Goal: Information Seeking & Learning: Learn about a topic

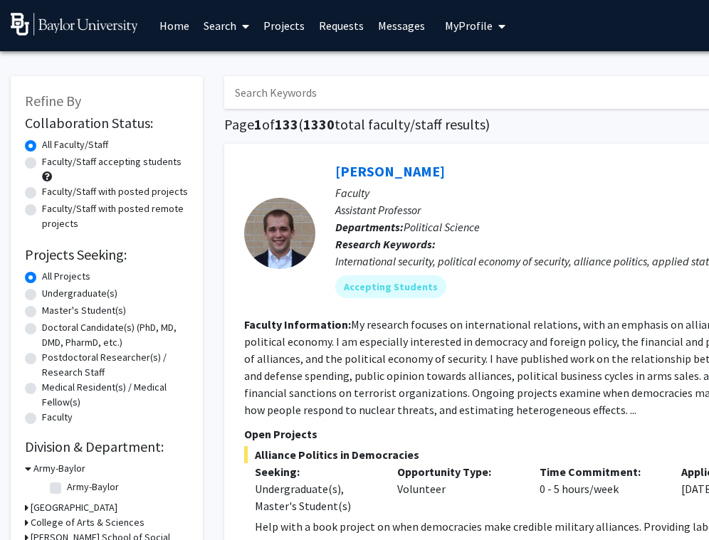
click at [53, 297] on label "Undergraduate(s)" at bounding box center [79, 293] width 75 height 15
click at [51, 295] on input "Undergraduate(s)" at bounding box center [46, 290] width 9 height 9
radio input "true"
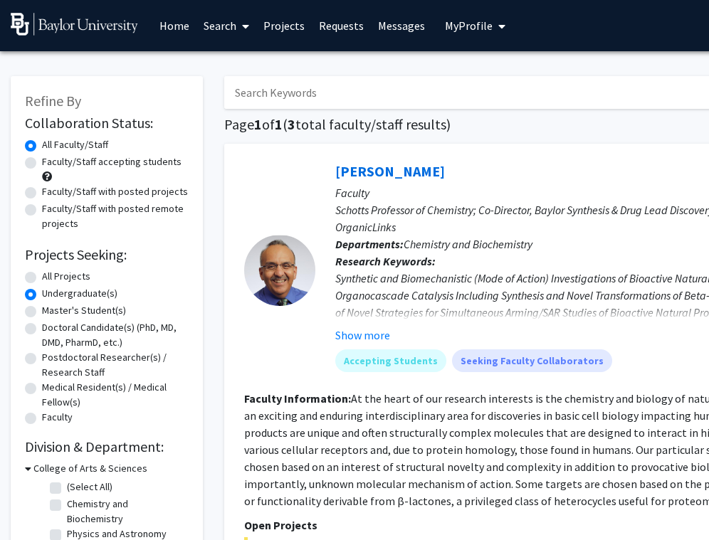
click at [170, 30] on link "Home" at bounding box center [174, 26] width 44 height 50
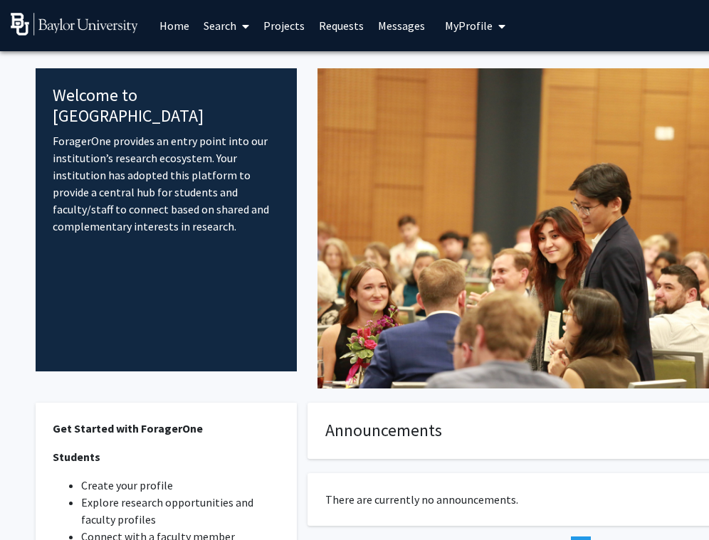
click at [230, 23] on link "Search" at bounding box center [226, 26] width 60 height 50
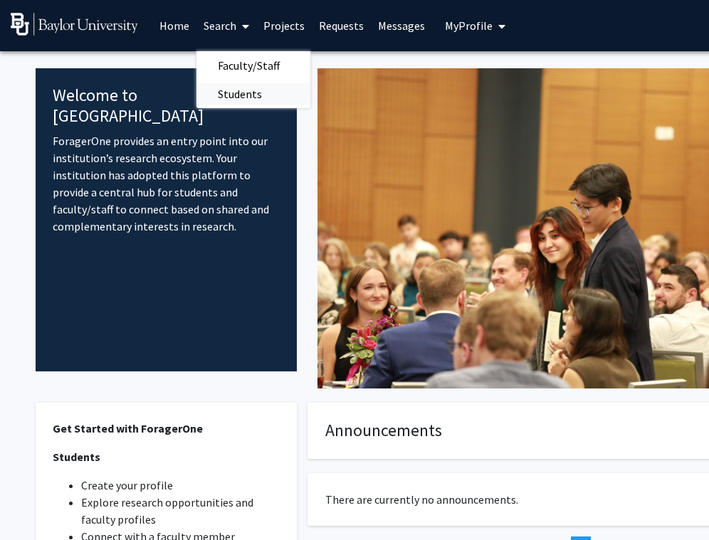
click at [231, 93] on span "Students" at bounding box center [239, 94] width 87 height 28
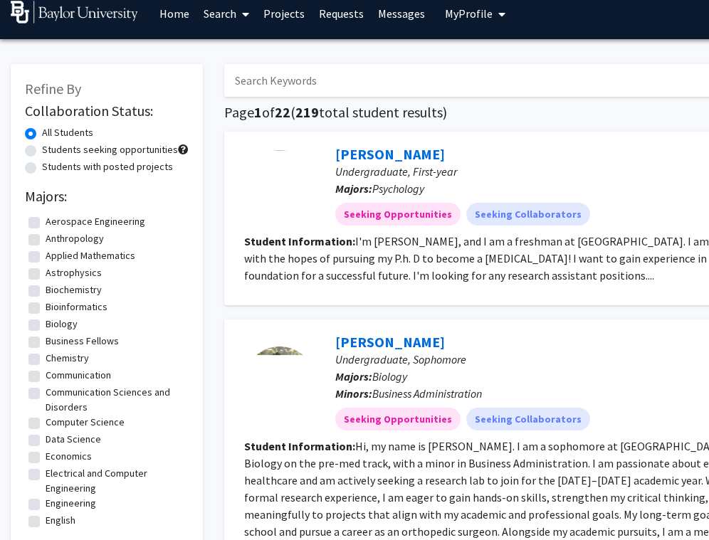
scroll to position [13, 0]
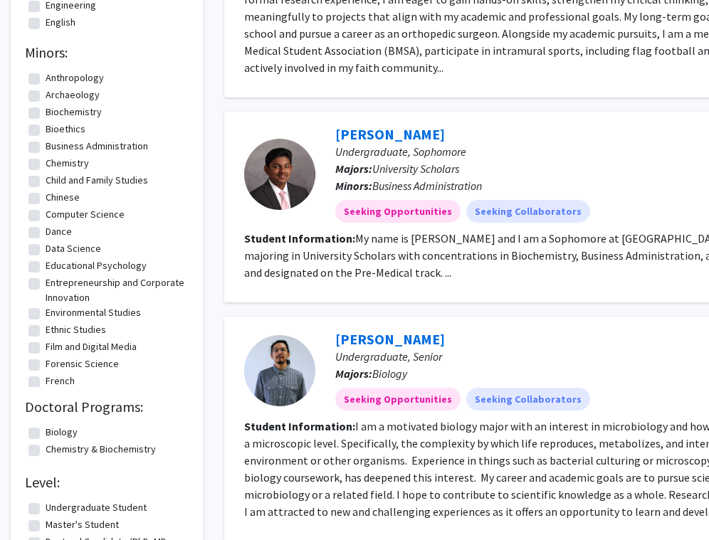
scroll to position [561, 0]
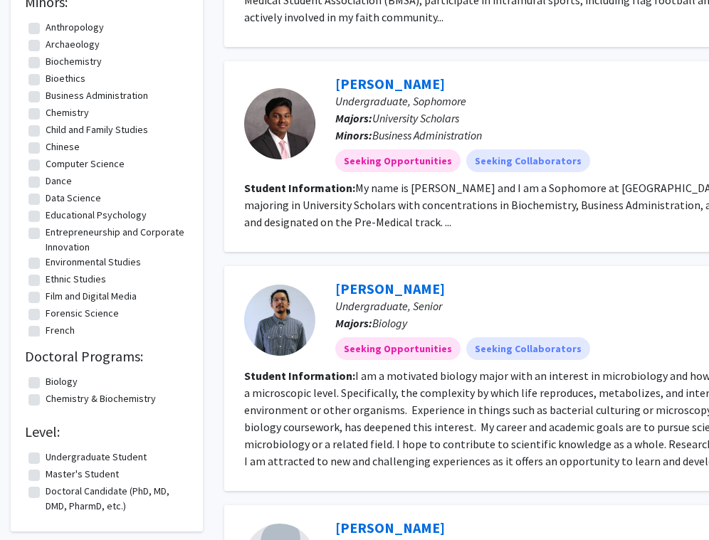
click at [631, 75] on div "[PERSON_NAME] Undergraduate, Sophomore Majors: University Scholars Minors: Busi…" at bounding box center [523, 123] width 416 height 97
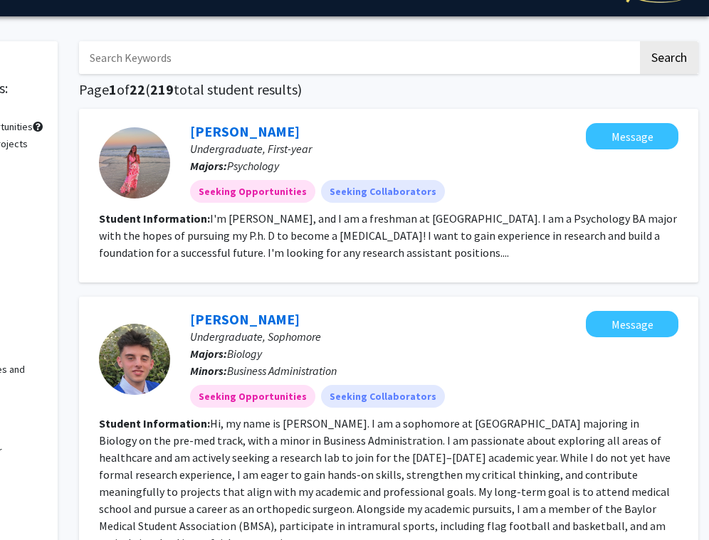
scroll to position [37, 145]
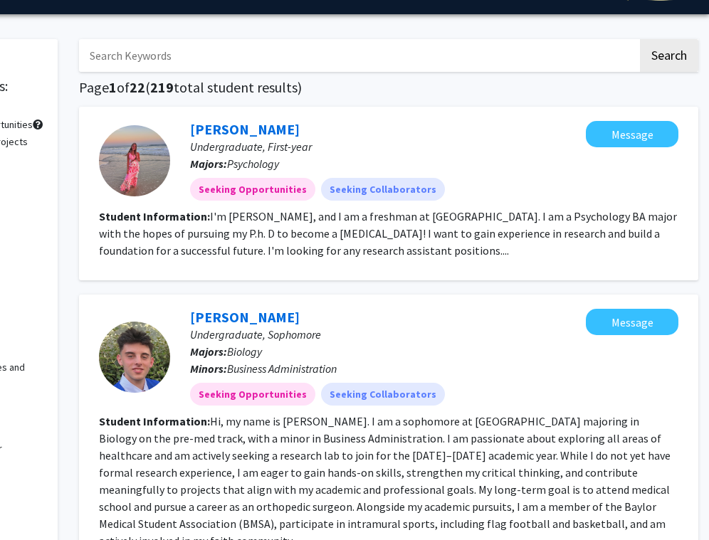
click at [390, 245] on fg-read-more "I'm [PERSON_NAME], and I am a freshman at [GEOGRAPHIC_DATA]. I am a Psychology …" at bounding box center [388, 233] width 578 height 48
click at [433, 246] on section "Student Information: I'm [PERSON_NAME], and I am a freshman at [GEOGRAPHIC_DATA…" at bounding box center [388, 233] width 579 height 51
click at [246, 130] on link "[PERSON_NAME]" at bounding box center [245, 129] width 110 height 18
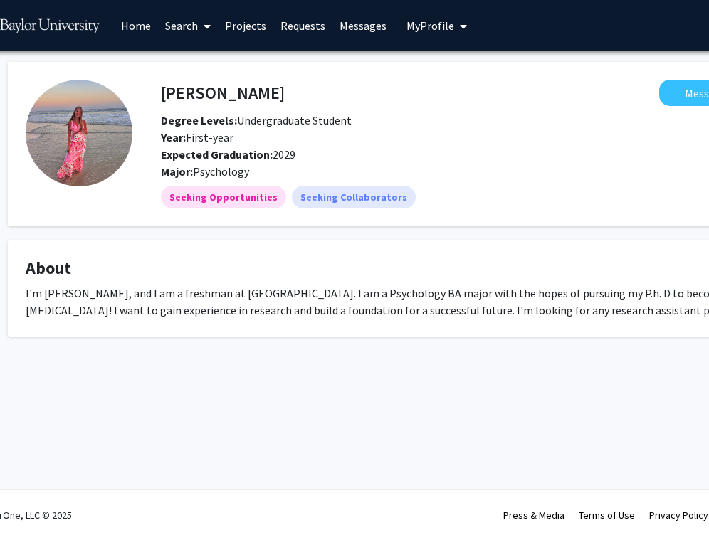
scroll to position [0, 47]
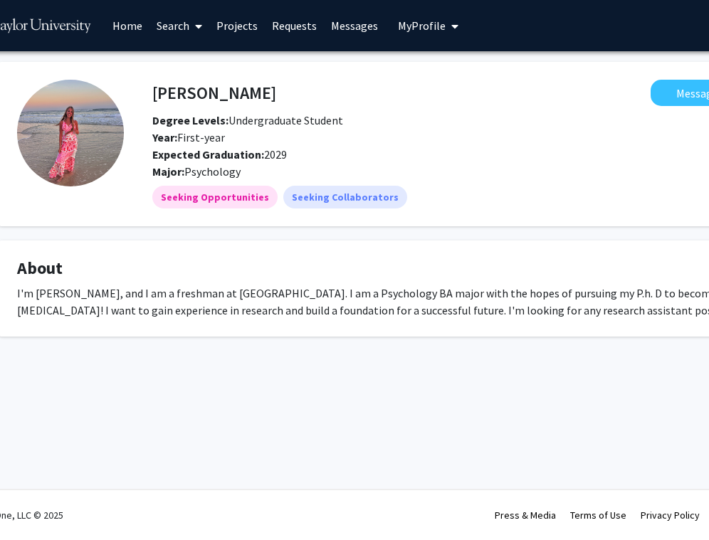
click at [172, 87] on h4 "[PERSON_NAME]" at bounding box center [214, 93] width 124 height 26
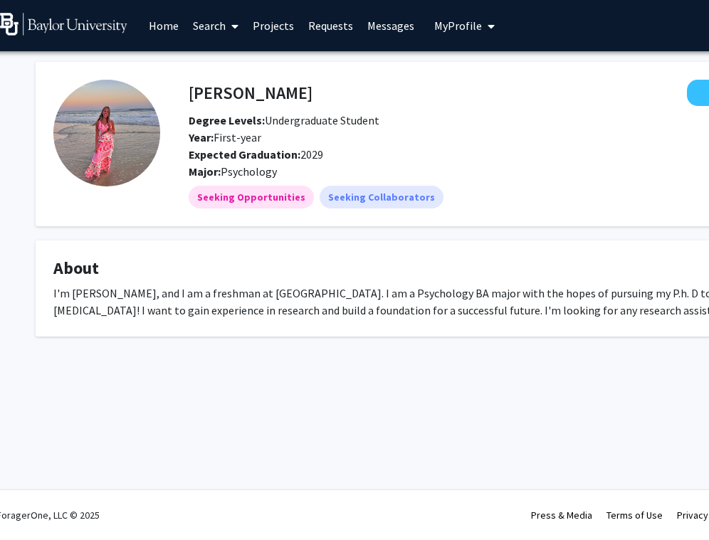
scroll to position [0, 0]
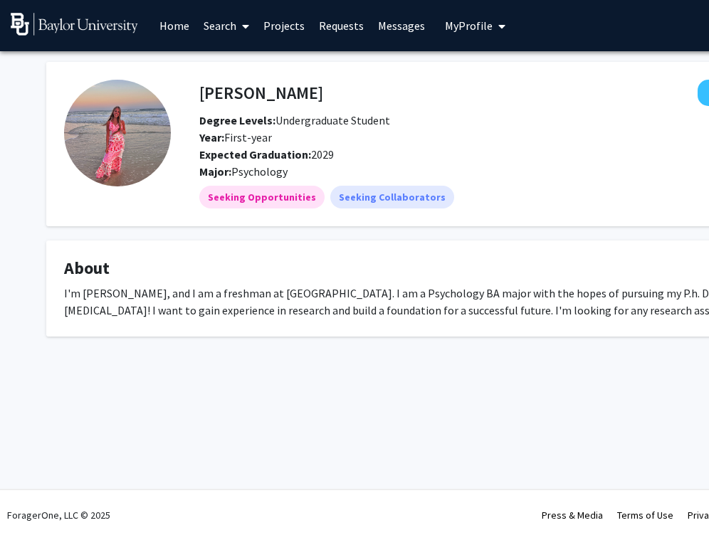
scroll to position [0, 145]
